Goal: Feedback & Contribution: Leave review/rating

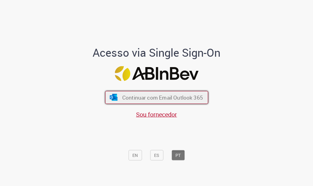
click at [175, 97] on span "Continuar com Email Outlook 365" at bounding box center [162, 97] width 81 height 7
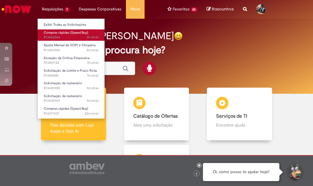
click at [61, 38] on span "3h atrás 3 horas atrás R13462064" at bounding box center [71, 37] width 55 height 5
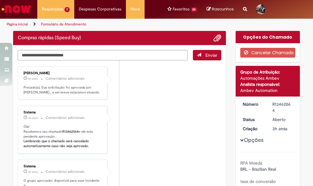
click at [162, 97] on li "Danilo Zanardo 2h atrás 2 horas atrás Comentários adicionais Prezado(a), Sua so…" at bounding box center [120, 82] width 204 height 33
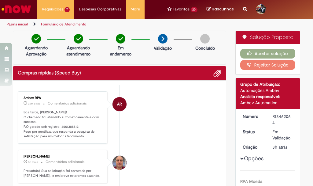
click at [68, 127] on p "Boa tarde, [PERSON_NAME]! O chamado foi atendido automaticamente e com sucesso.…" at bounding box center [63, 124] width 79 height 29
copy p "4501388812"
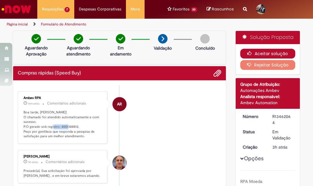
click at [274, 57] on button "Aceitar solução" at bounding box center [267, 54] width 55 height 10
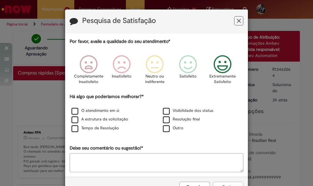
click at [222, 66] on icon "Feedback" at bounding box center [222, 64] width 23 height 18
click at [69, 115] on div "O atendimento em si Visibilidade dos status A estrutura da solicitação Resoluçã…" at bounding box center [156, 119] width 183 height 26
click at [73, 110] on label "O atendimento em si" at bounding box center [96, 111] width 48 height 6
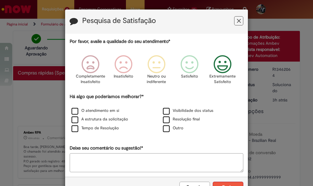
scroll to position [20, 0]
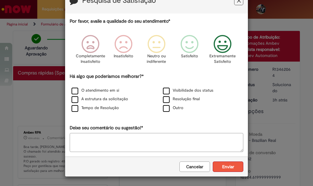
click at [231, 169] on button "Enviar" at bounding box center [228, 166] width 31 height 10
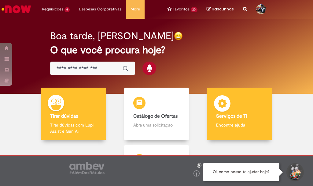
click at [232, 104] on div "Serviços de TI Serviços de TI Encontre ajuda" at bounding box center [239, 113] width 65 height 53
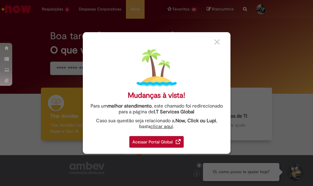
click at [150, 141] on div "Acessar Portal Global" at bounding box center [156, 142] width 54 height 12
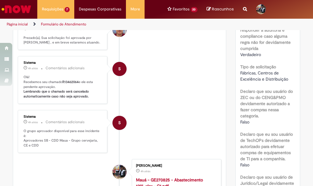
scroll to position [31, 0]
